Goal: Information Seeking & Learning: Learn about a topic

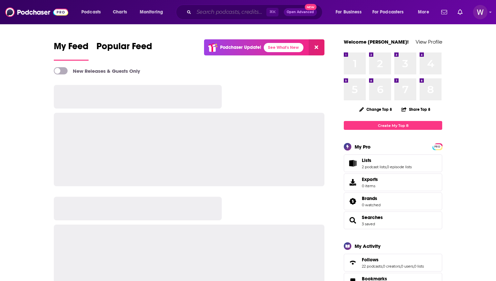
click at [222, 14] on input "Search podcasts, credits, & more..." at bounding box center [230, 12] width 73 height 10
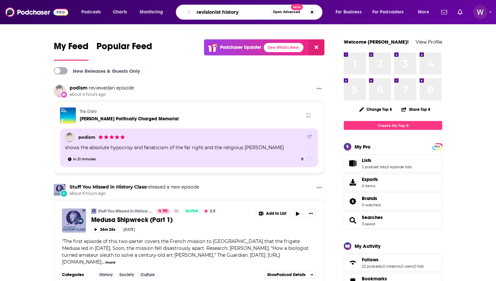
type input "revisionist history"
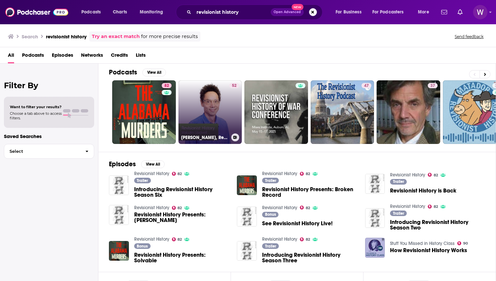
scroll to position [3, 0]
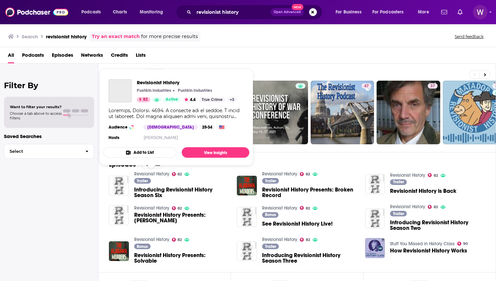
click at [158, 171] on link "Revisionist History" at bounding box center [151, 174] width 35 height 6
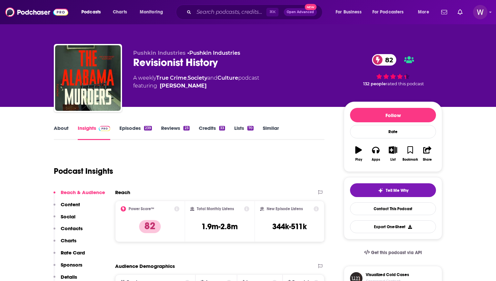
click at [192, 61] on div "Revisionist History 82" at bounding box center [233, 62] width 200 height 13
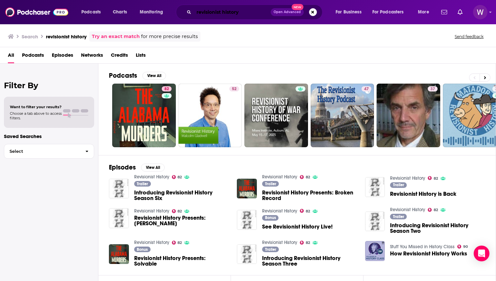
click at [216, 9] on input "revisionist history" at bounding box center [232, 12] width 77 height 10
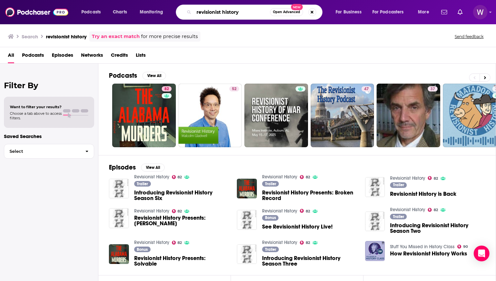
click at [216, 9] on input "revisionist history" at bounding box center [232, 12] width 76 height 10
paste input "Revisionist H"
type input "Revisionist History"
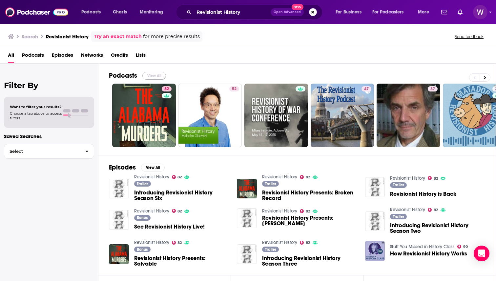
click at [157, 77] on button "View All" at bounding box center [154, 76] width 24 height 8
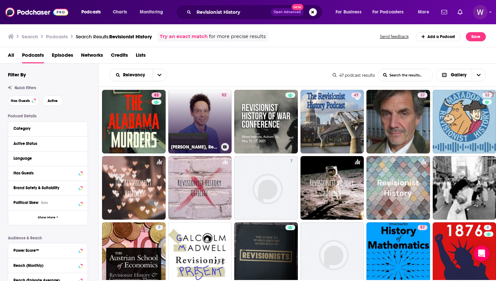
scroll to position [154, 0]
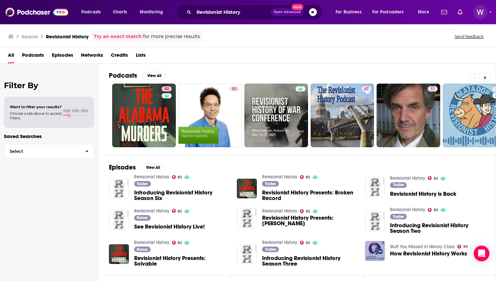
click at [33, 52] on span "Podcasts" at bounding box center [33, 56] width 22 height 13
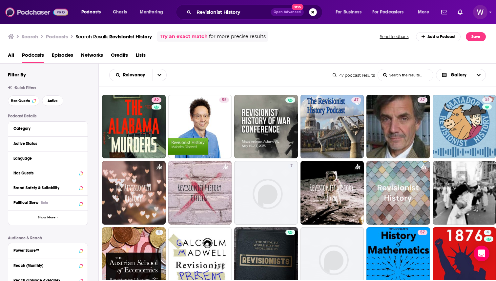
click at [58, 10] on img at bounding box center [36, 12] width 63 height 12
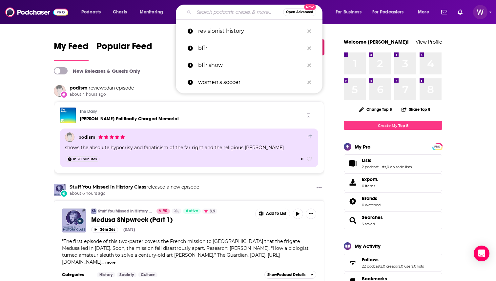
click at [214, 13] on input "Search podcasts, credits, & more..." at bounding box center [238, 12] width 89 height 10
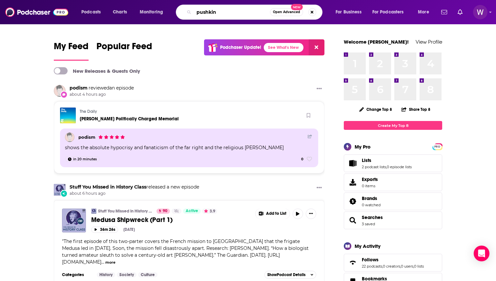
type input "pushkin"
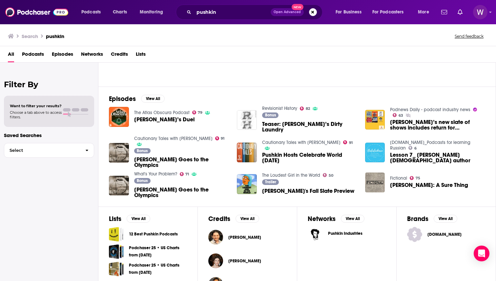
scroll to position [89, 0]
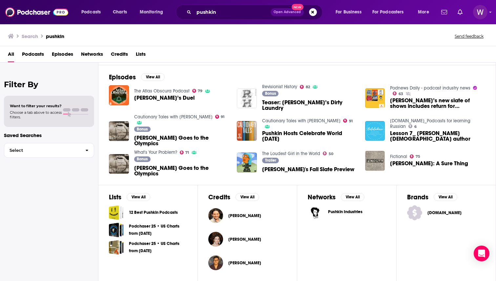
click at [38, 55] on span "Podcasts" at bounding box center [33, 55] width 22 height 13
